Goal: Download file/media

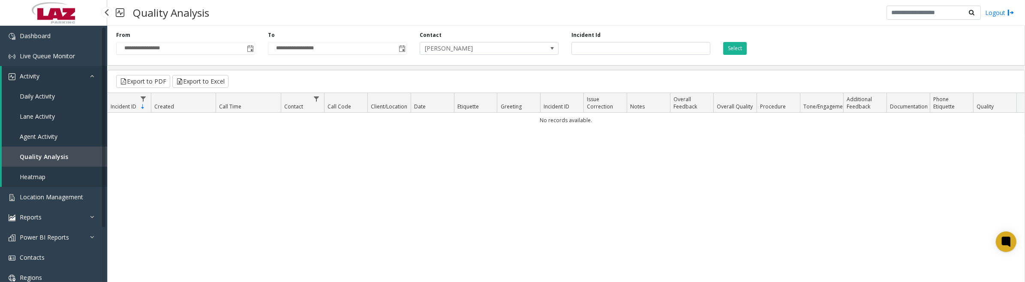
click at [60, 95] on link "Daily Activity" at bounding box center [54, 96] width 105 height 20
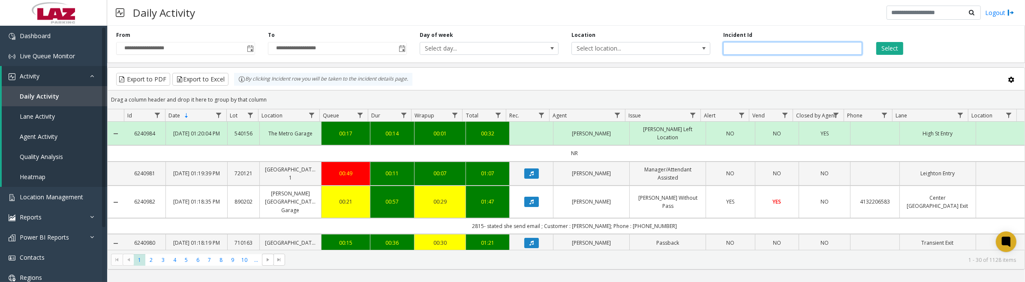
click at [751, 44] on input "number" at bounding box center [792, 48] width 139 height 13
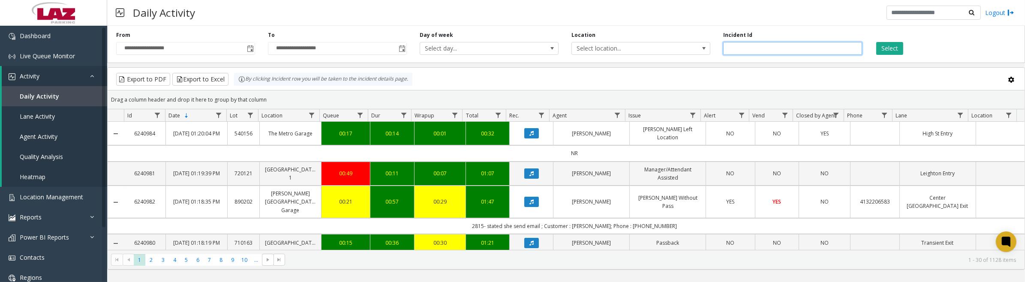
type input "*******"
click at [876, 42] on button "Select" at bounding box center [889, 48] width 27 height 13
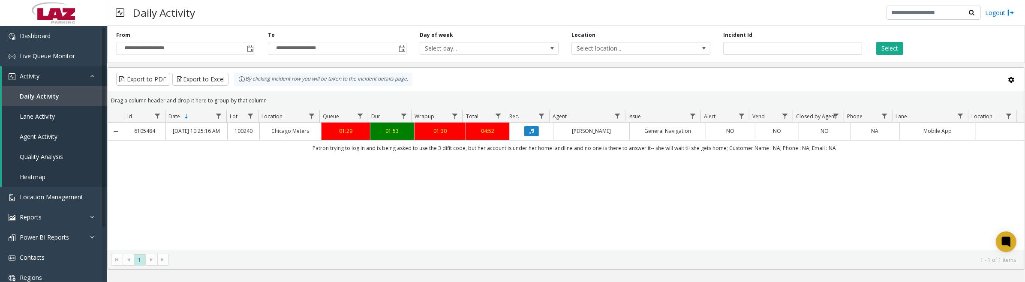
click at [529, 134] on icon "Data table" at bounding box center [531, 131] width 4 height 5
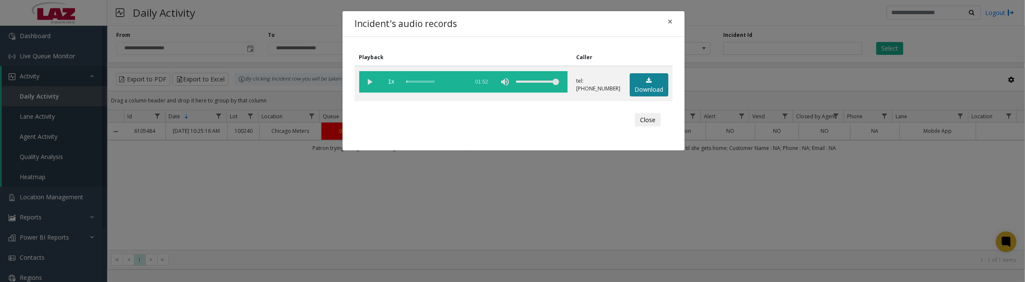
click at [652, 90] on link "Download" at bounding box center [649, 85] width 39 height 24
